Goal: Obtain resource: Obtain resource

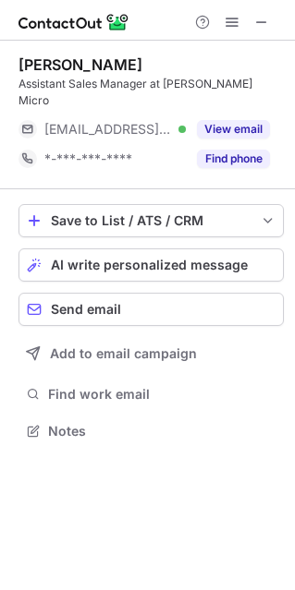
scroll to position [401, 295]
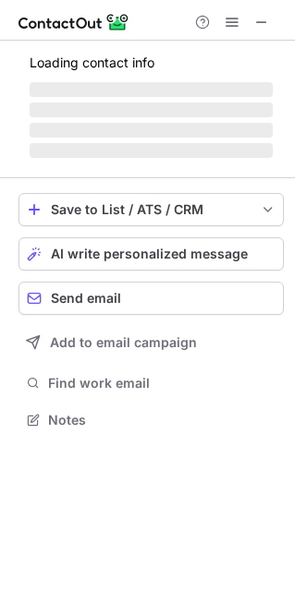
scroll to position [447, 295]
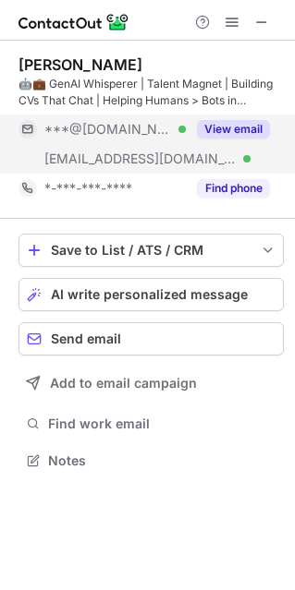
click at [230, 126] on button "View email" at bounding box center [233, 129] width 73 height 18
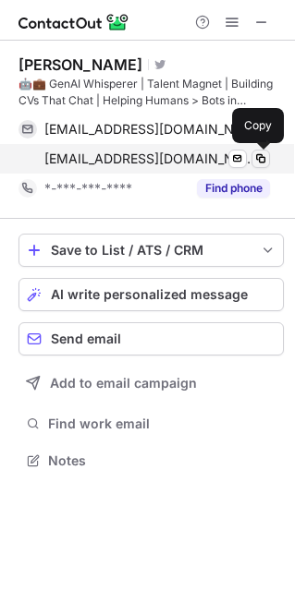
click at [263, 165] on span at bounding box center [260, 158] width 15 height 15
